Goal: Task Accomplishment & Management: Use online tool/utility

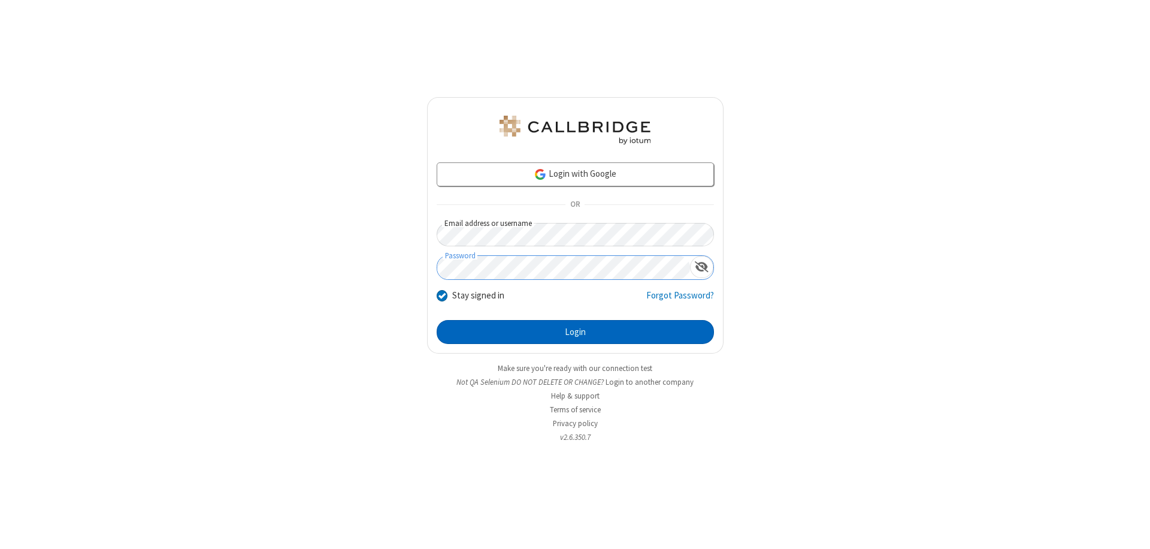
click at [575, 332] on button "Login" at bounding box center [575, 332] width 277 height 24
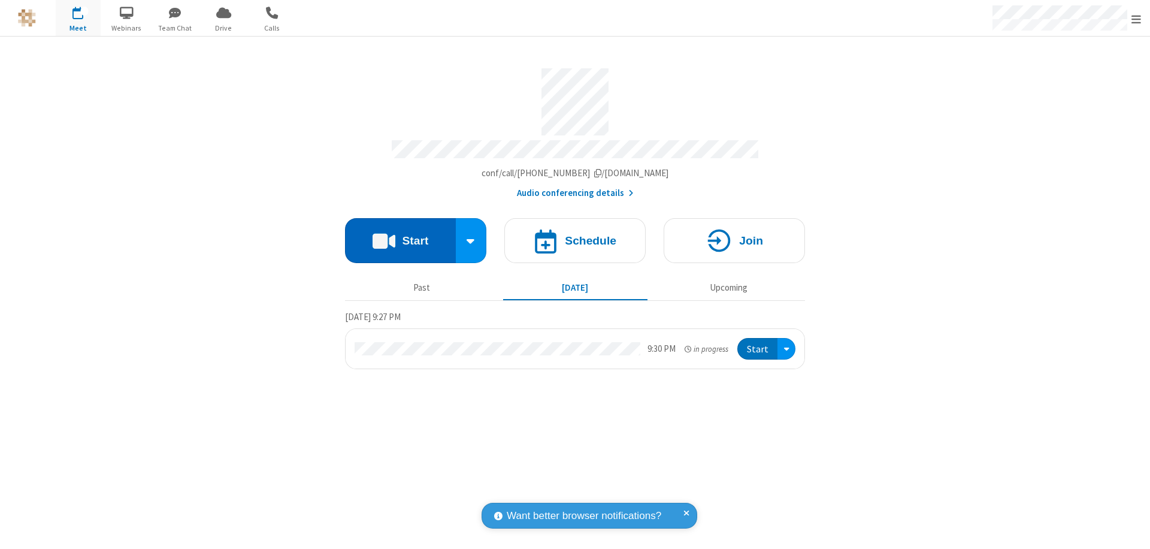
click at [400, 235] on button "Start" at bounding box center [400, 240] width 111 height 45
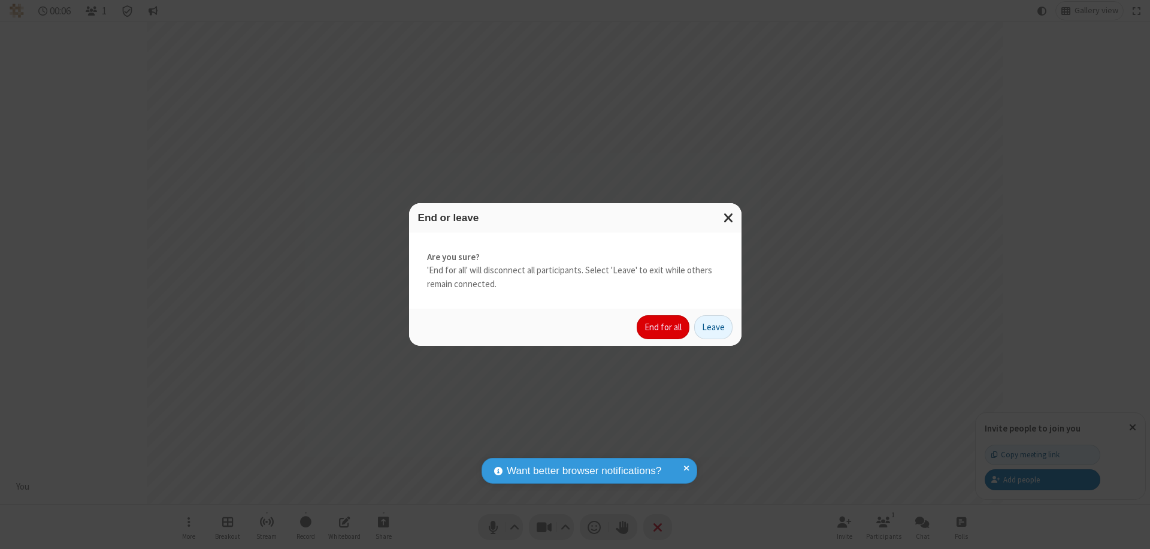
click at [664, 327] on button "End for all" at bounding box center [663, 327] width 53 height 24
